Goal: Information Seeking & Learning: Learn about a topic

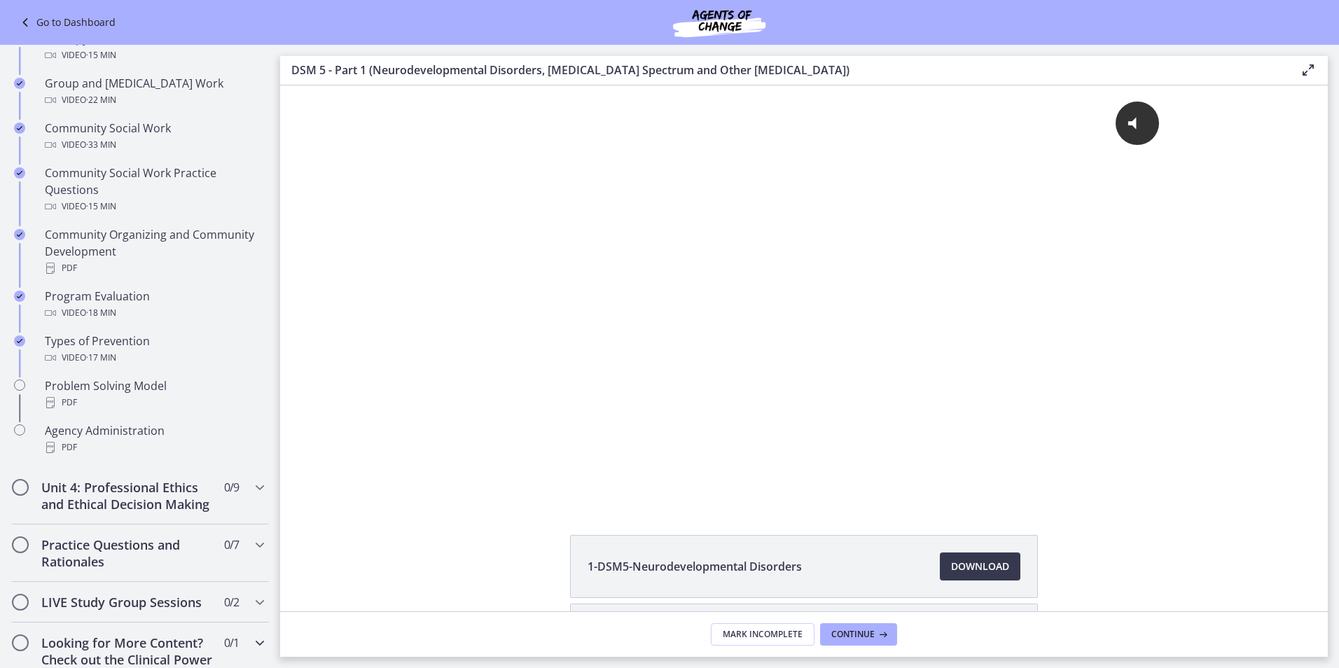
scroll to position [672, 0]
click at [71, 385] on div "Problem Solving Model PDF" at bounding box center [154, 395] width 219 height 34
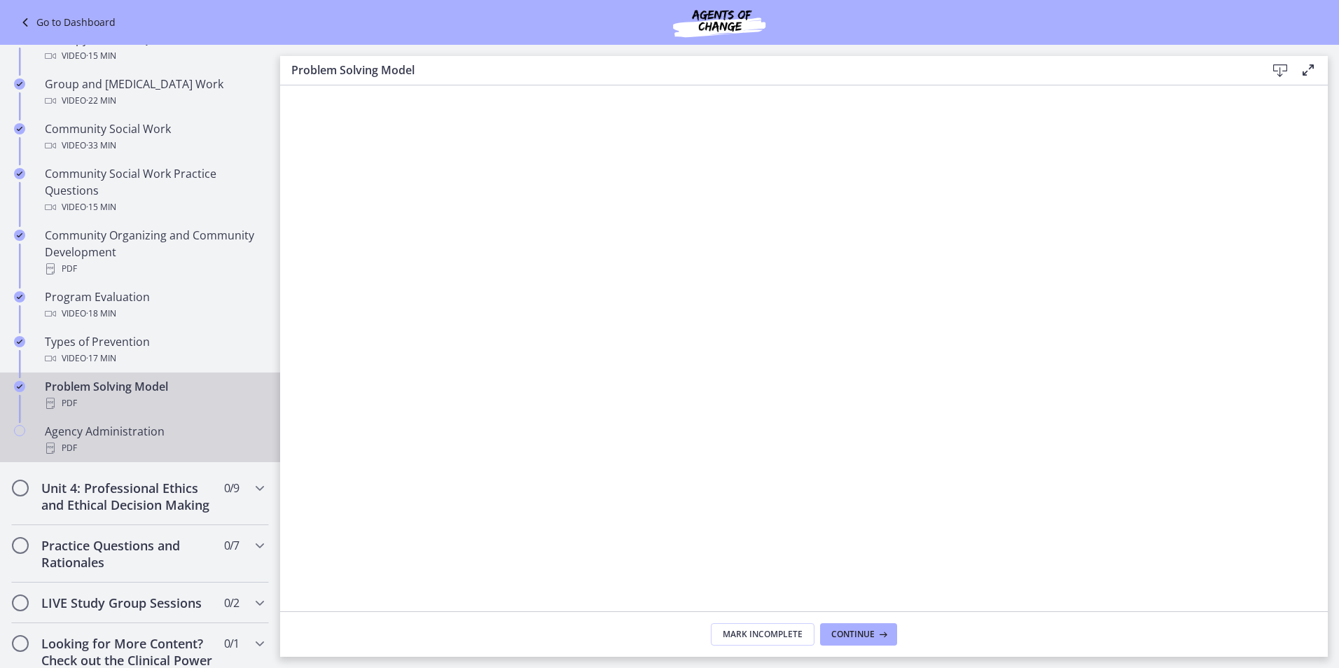
click at [83, 447] on div "PDF" at bounding box center [154, 448] width 219 height 17
click at [119, 392] on div "Problem Solving Model PDF" at bounding box center [154, 395] width 219 height 34
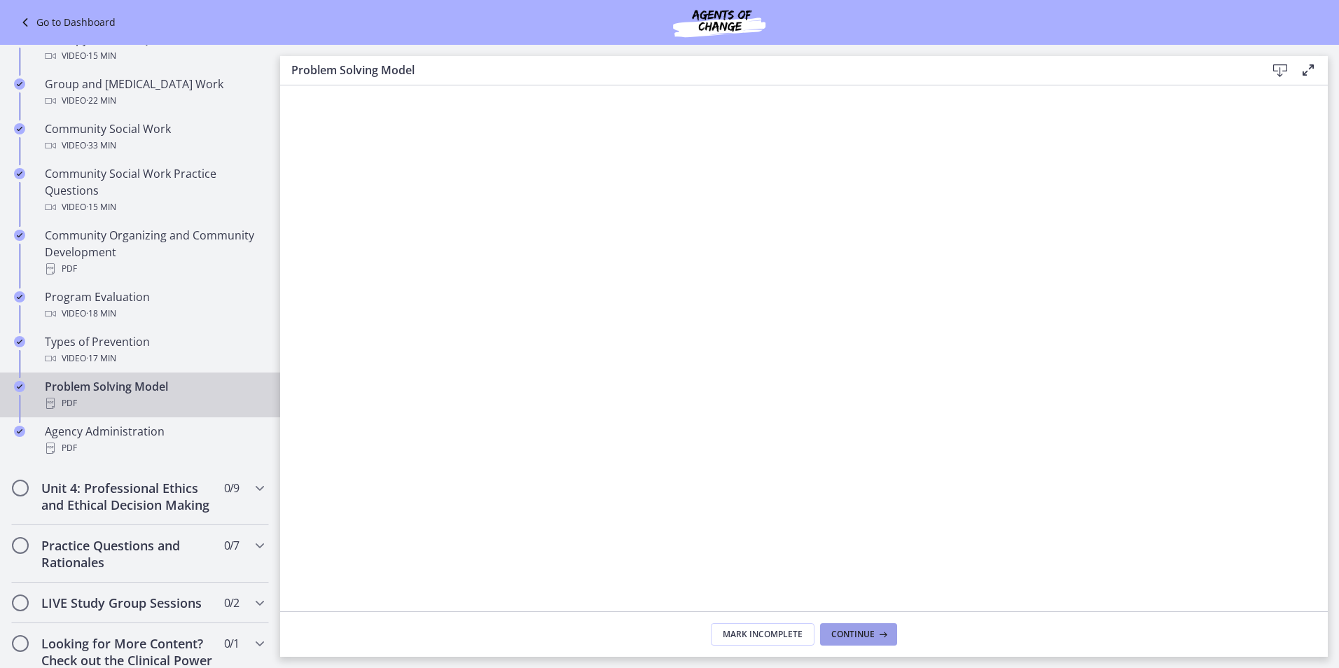
click at [865, 639] on span "Continue" at bounding box center [852, 634] width 43 height 11
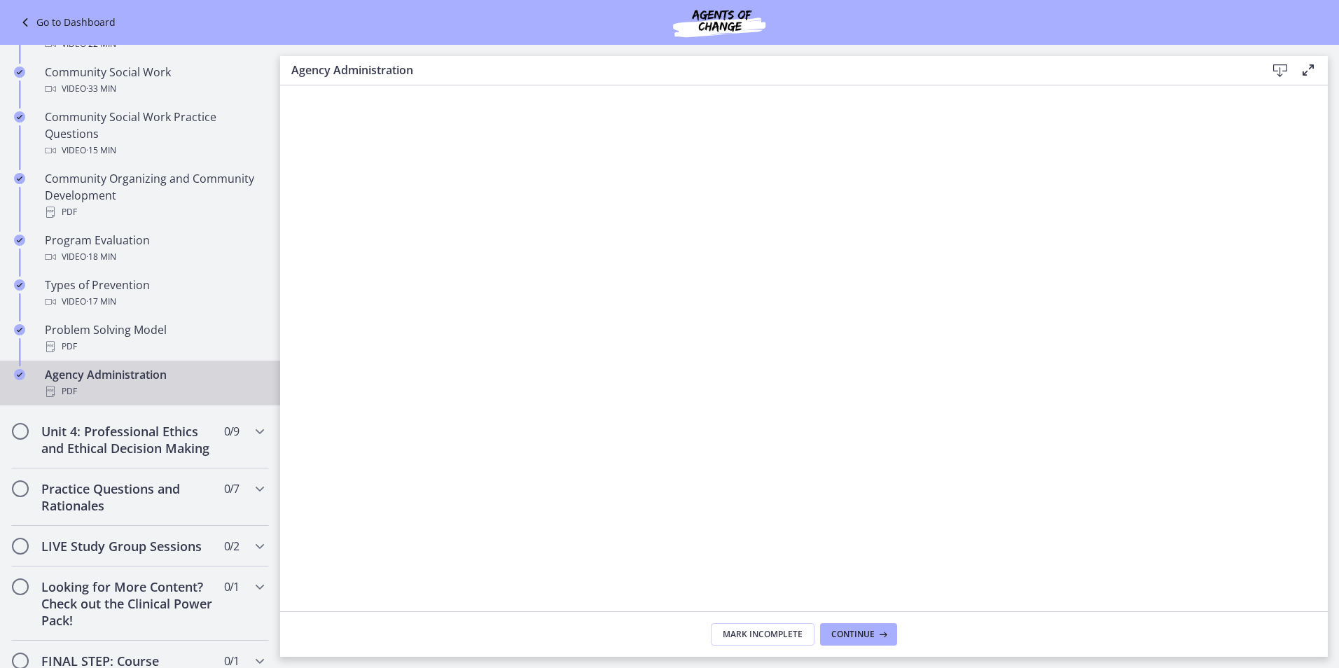
scroll to position [812, 0]
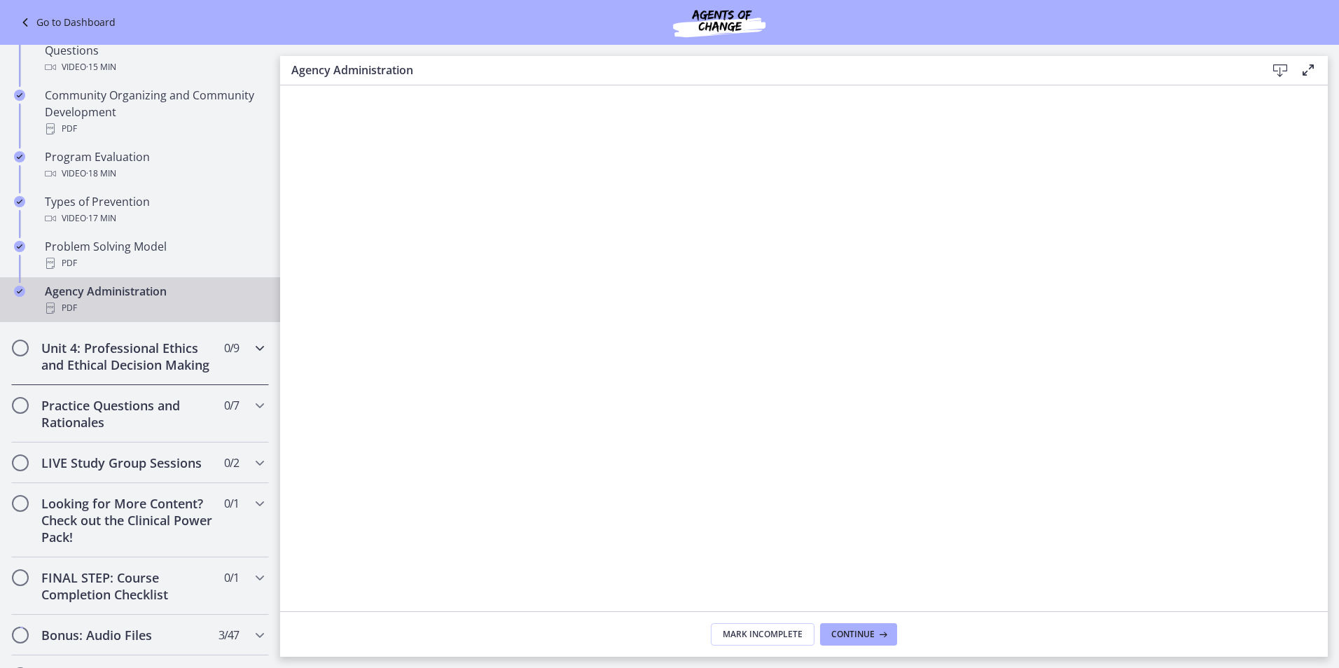
click at [77, 358] on h2 "Unit 4: Professional Ethics and Ethical Decision Making" at bounding box center [126, 357] width 171 height 34
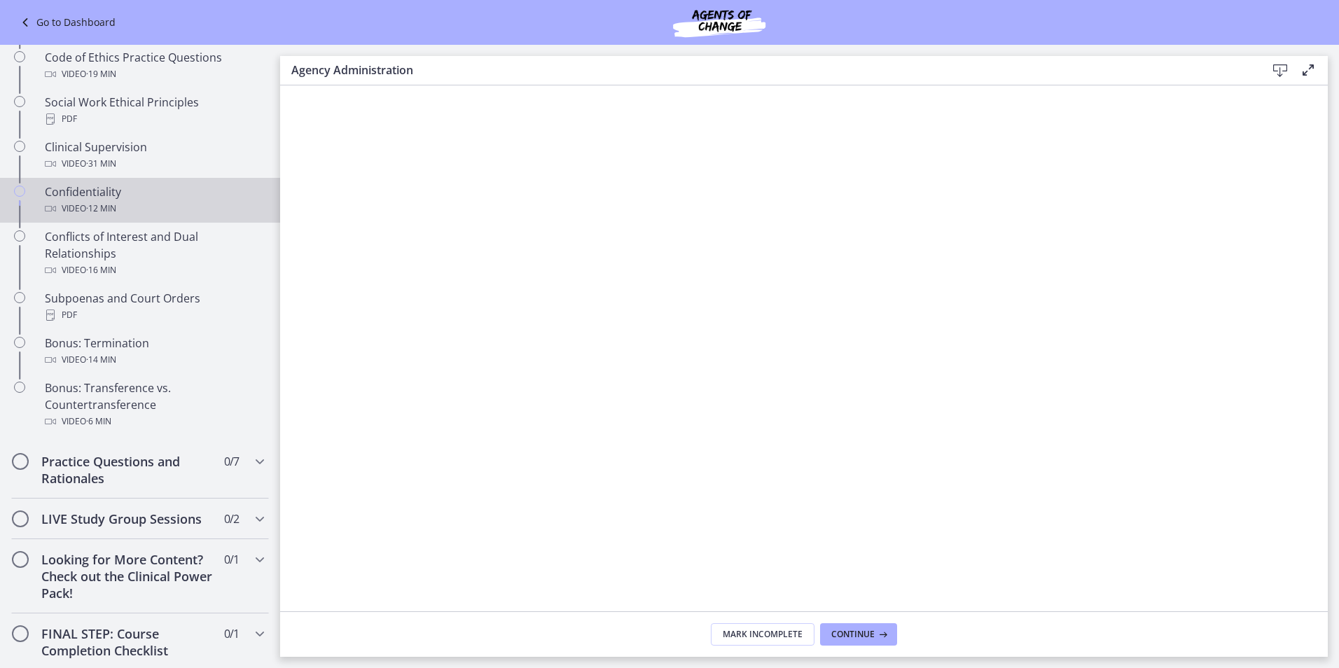
scroll to position [672, 0]
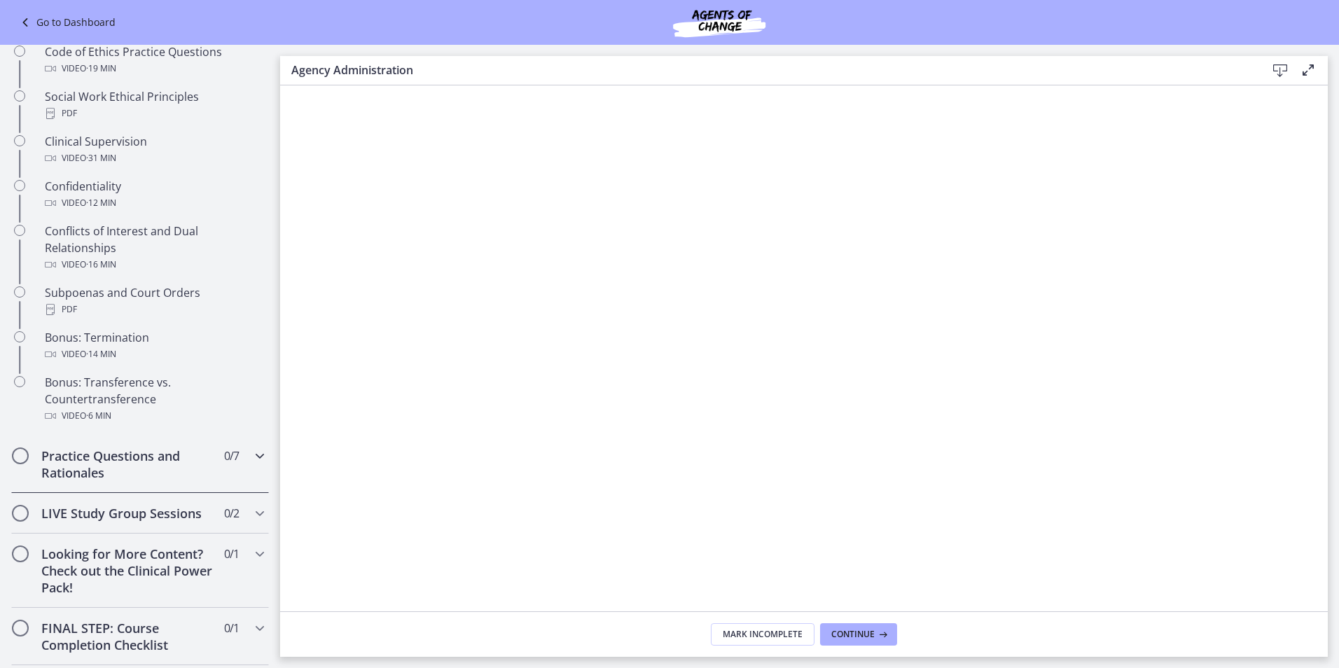
click at [205, 492] on div "Practice Questions and Rationales 0 / 7 Completed" at bounding box center [140, 464] width 258 height 57
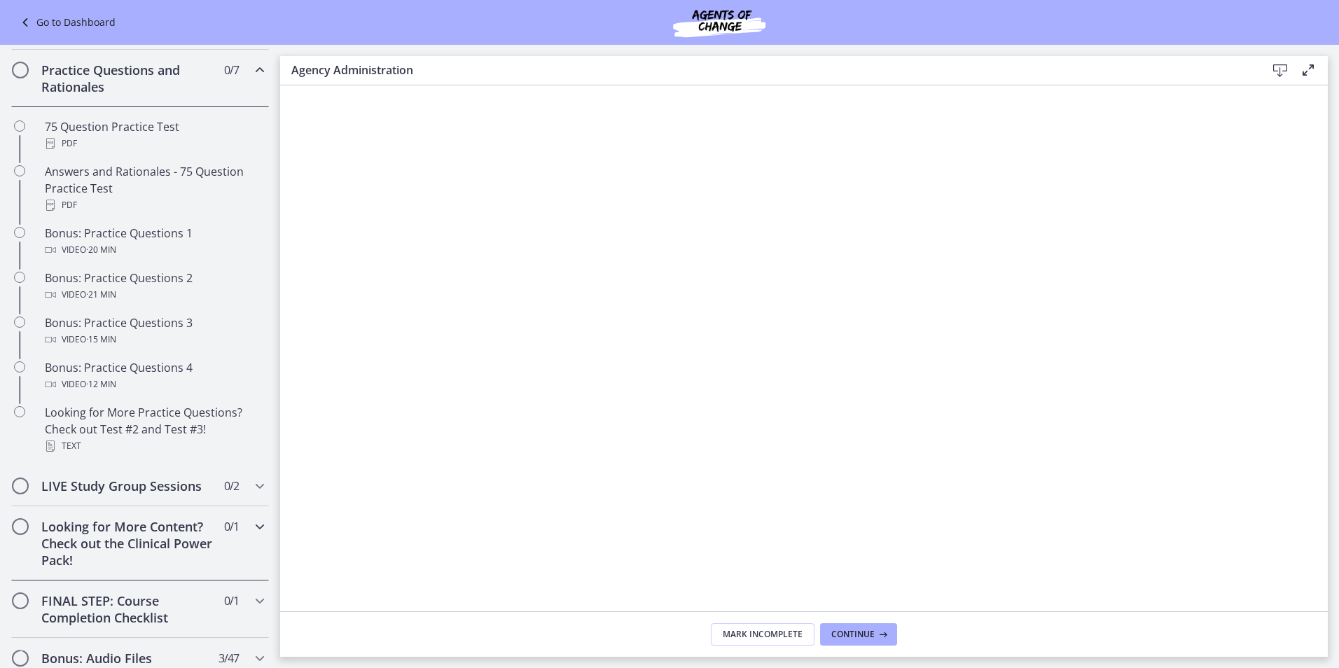
scroll to position [532, 0]
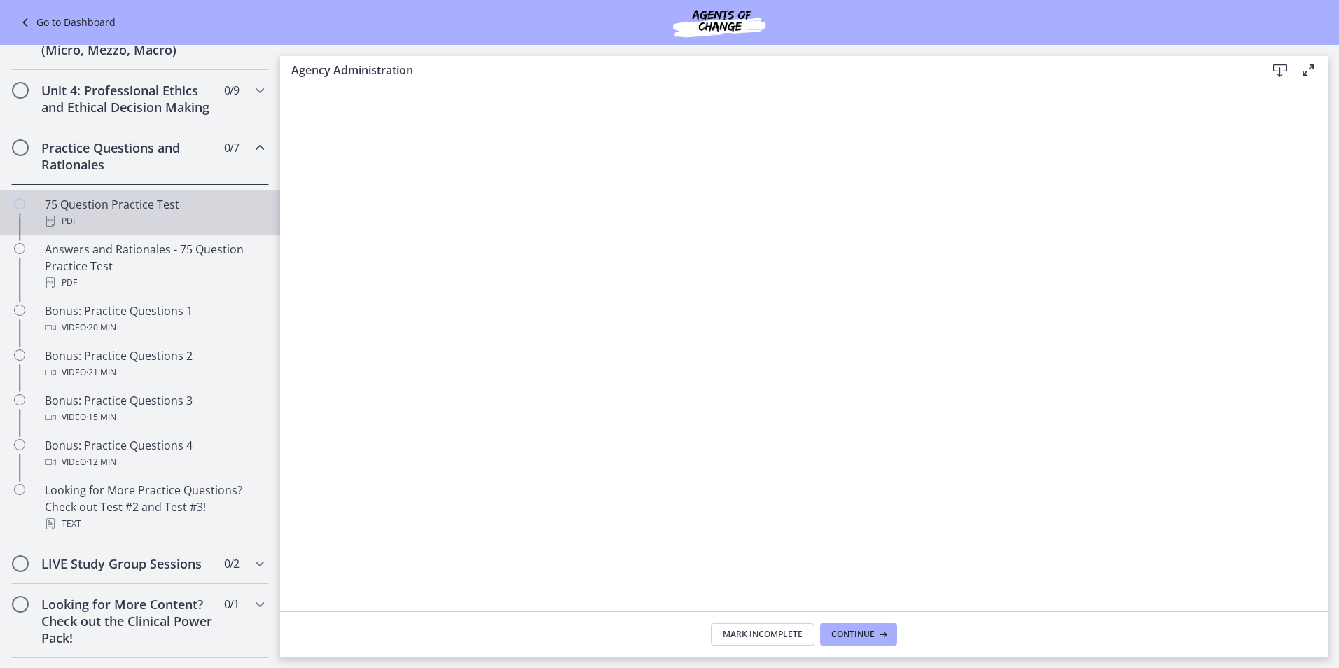
click at [83, 230] on div "PDF" at bounding box center [154, 221] width 219 height 17
click at [1285, 64] on icon at bounding box center [1280, 70] width 17 height 17
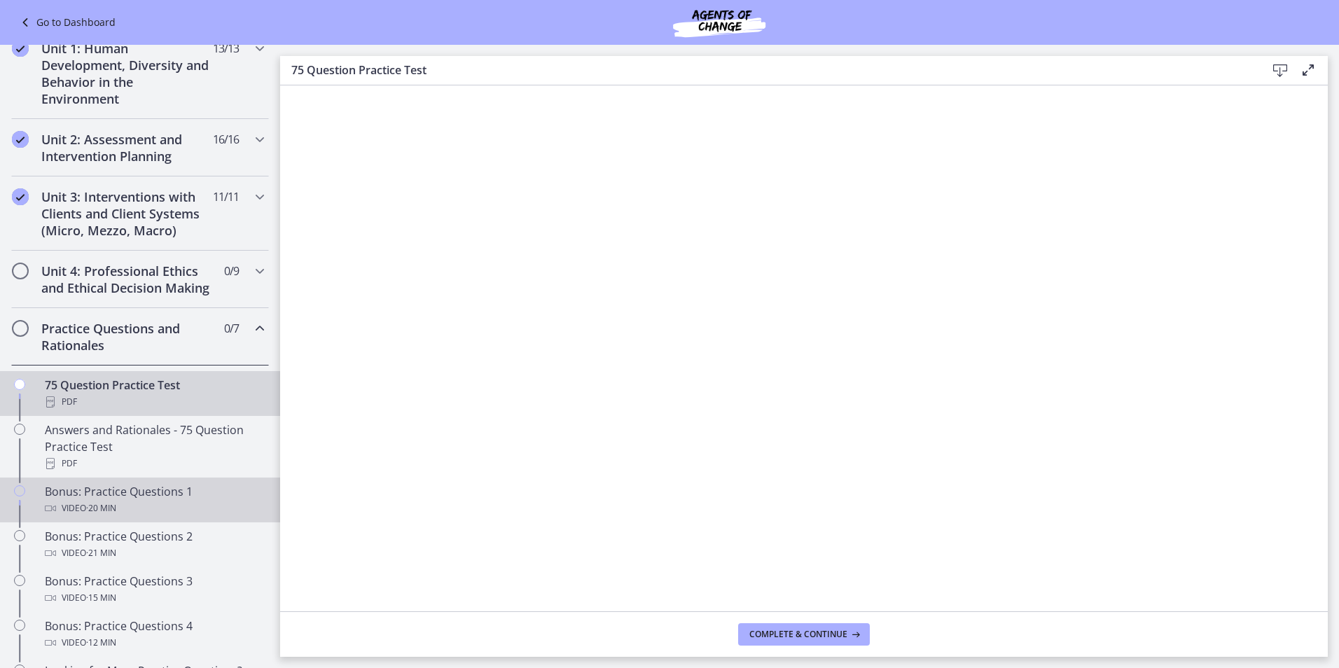
scroll to position [352, 0]
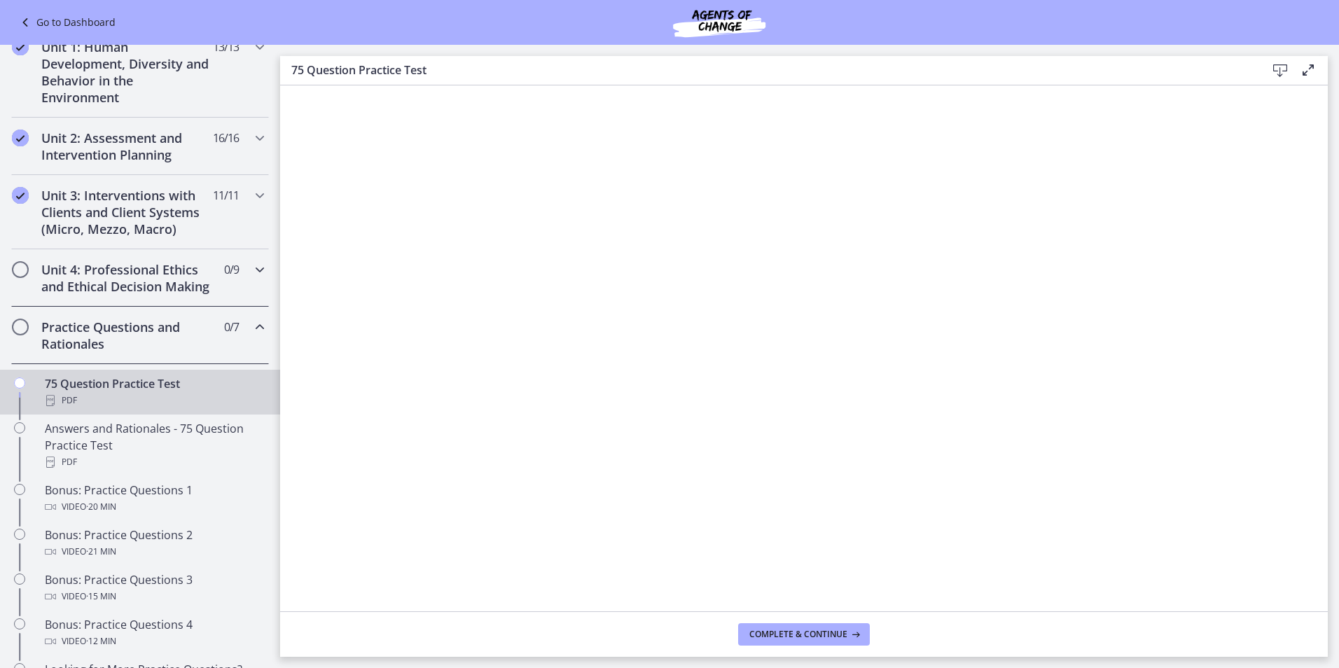
click at [227, 274] on span "0 / 9 Completed" at bounding box center [231, 269] width 15 height 17
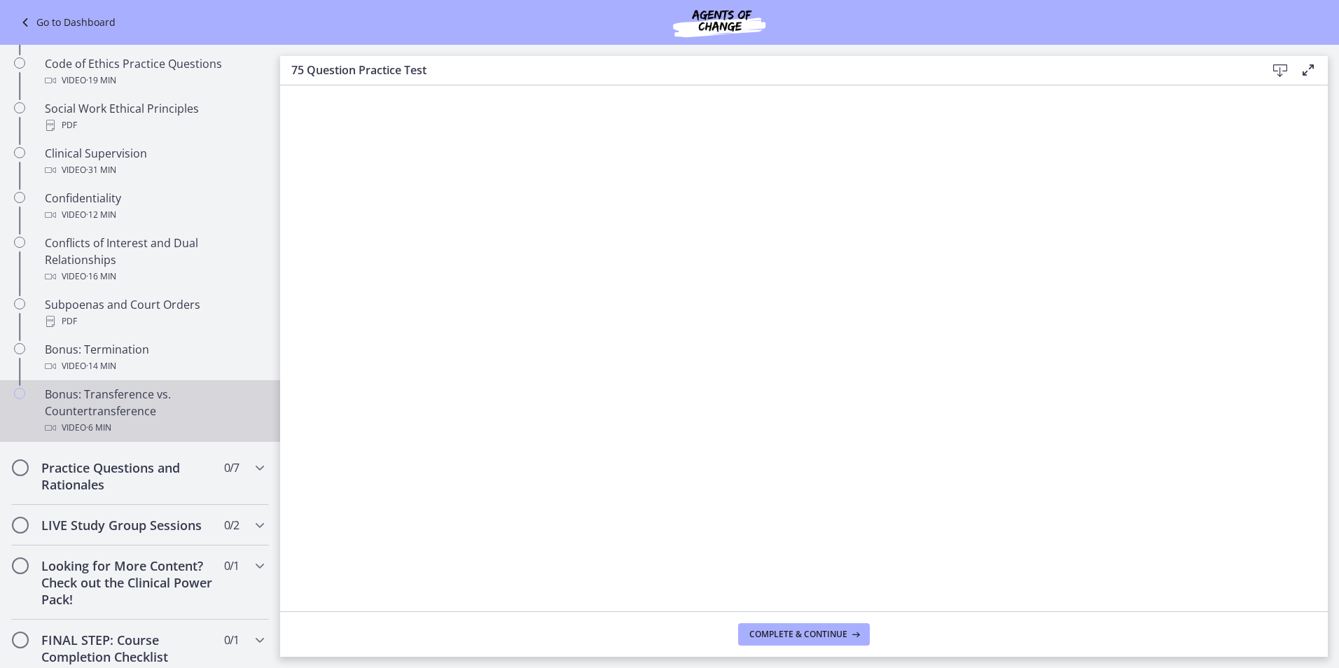
scroll to position [461, 0]
